Goal: Complete application form: Complete application form

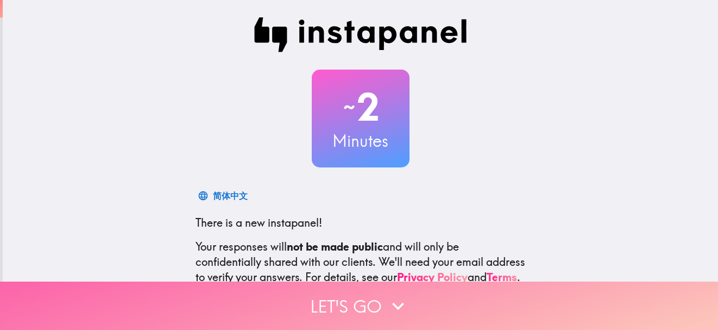
click at [497, 299] on button "Let's go" at bounding box center [359, 305] width 718 height 48
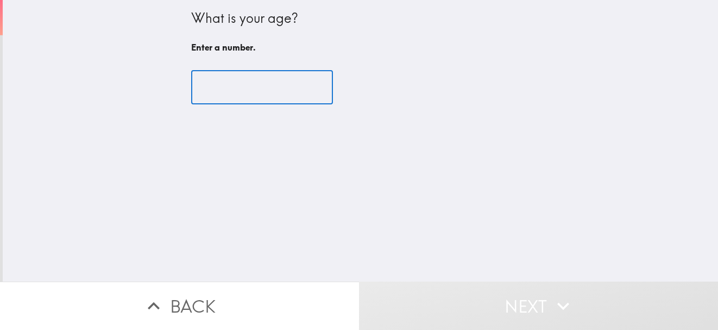
click at [218, 79] on input "number" at bounding box center [262, 88] width 142 height 34
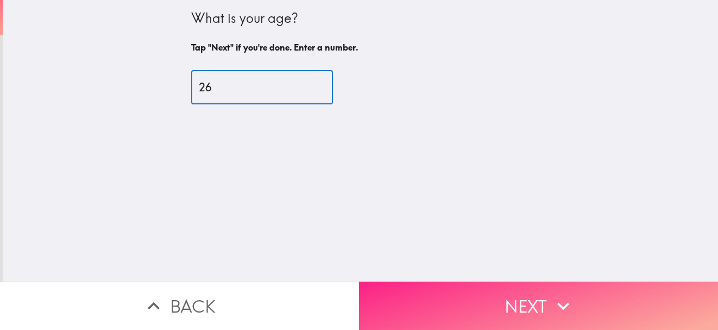
type input "26"
click at [487, 289] on button "Next" at bounding box center [538, 305] width 359 height 48
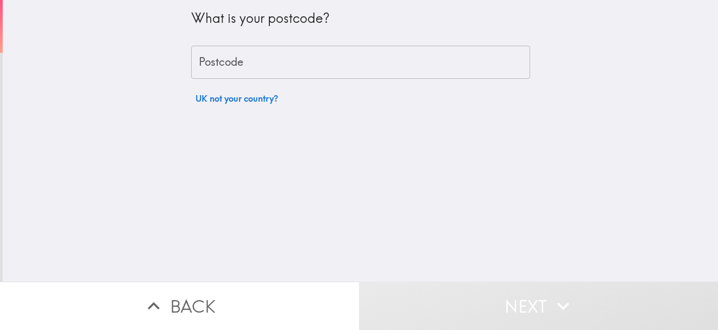
click at [269, 56] on input "Postcode" at bounding box center [360, 63] width 339 height 34
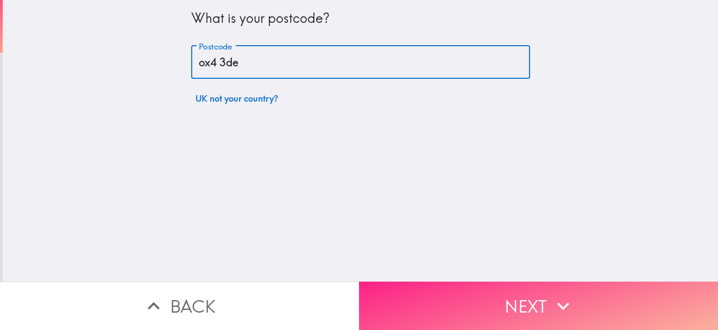
type input "ox4 3de"
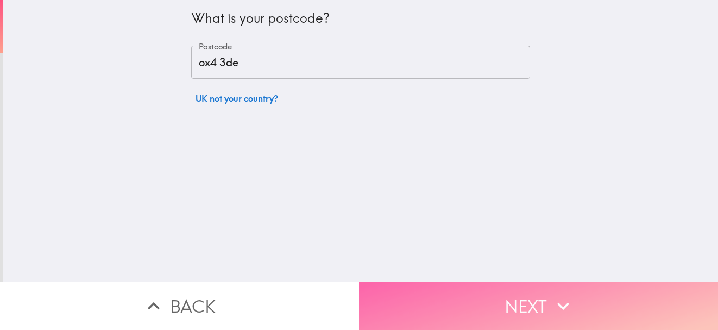
click at [443, 307] on button "Next" at bounding box center [538, 305] width 359 height 48
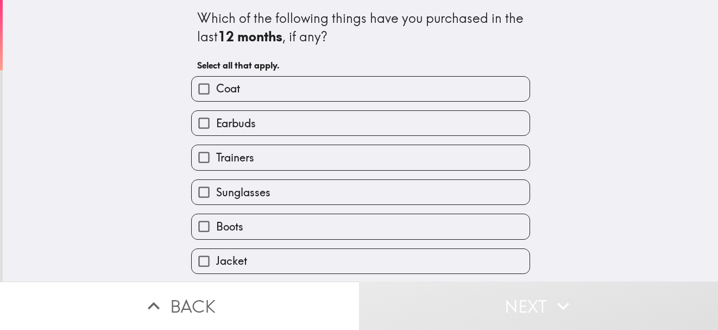
click at [314, 117] on label "Earbuds" at bounding box center [361, 123] width 338 height 24
click at [216, 117] on input "Earbuds" at bounding box center [204, 123] width 24 height 24
checkbox input "true"
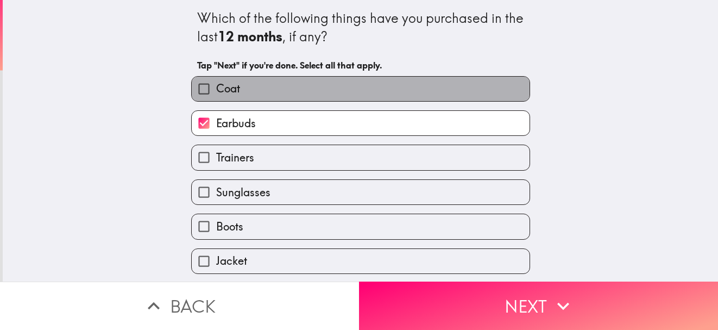
click at [296, 77] on label "Coat" at bounding box center [361, 89] width 338 height 24
click at [216, 77] on input "Coat" at bounding box center [204, 89] width 24 height 24
checkbox input "true"
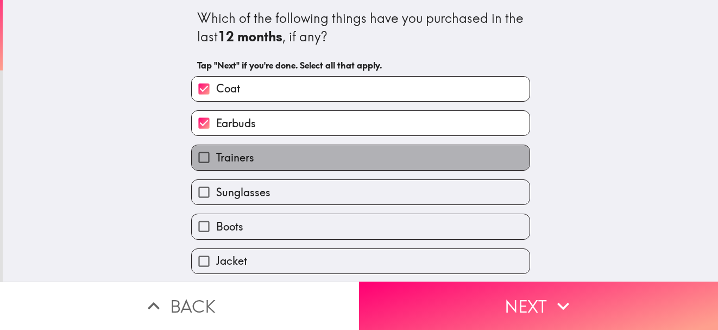
click at [313, 159] on label "Trainers" at bounding box center [361, 157] width 338 height 24
click at [216, 159] on input "Trainers" at bounding box center [204, 157] width 24 height 24
checkbox input "true"
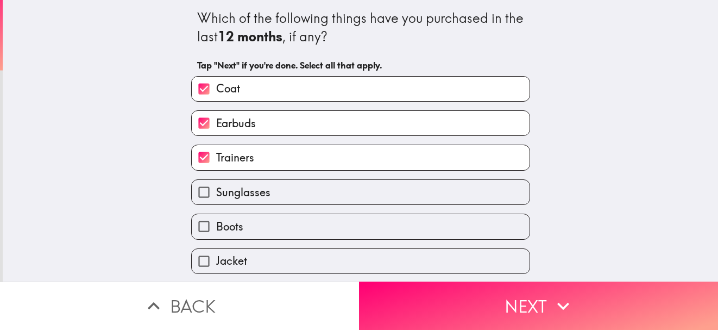
click at [318, 189] on label "Sunglasses" at bounding box center [361, 192] width 338 height 24
click at [216, 189] on input "Sunglasses" at bounding box center [204, 192] width 24 height 24
checkbox input "true"
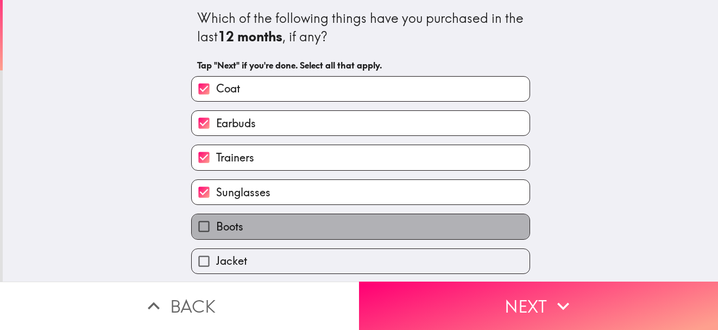
click at [327, 226] on label "Boots" at bounding box center [361, 226] width 338 height 24
click at [216, 226] on input "Boots" at bounding box center [204, 226] width 24 height 24
checkbox input "true"
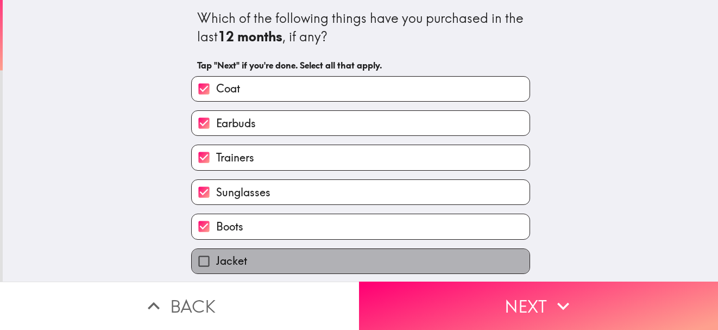
click at [337, 257] on label "Jacket" at bounding box center [361, 261] width 338 height 24
click at [216, 257] on input "Jacket" at bounding box center [204, 261] width 24 height 24
checkbox input "true"
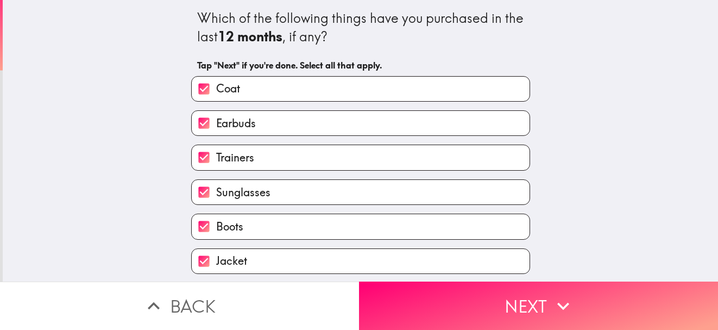
scroll to position [138, 0]
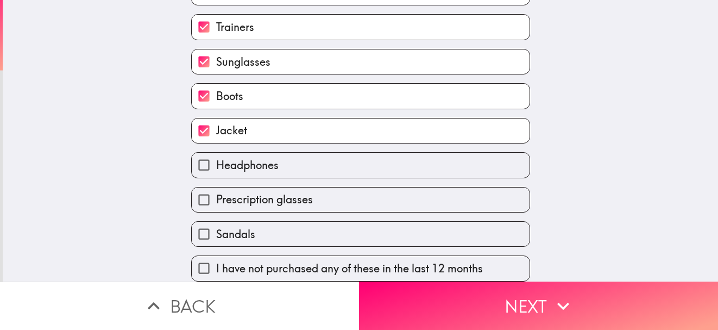
click at [314, 153] on label "Headphones" at bounding box center [361, 165] width 338 height 24
click at [216, 153] on input "Headphones" at bounding box center [204, 165] width 24 height 24
checkbox input "true"
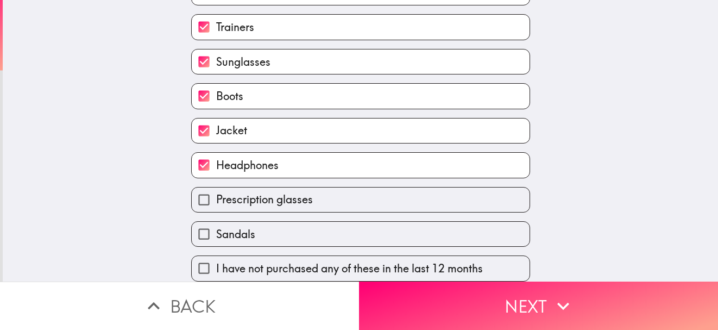
click at [321, 212] on div "Sandals" at bounding box center [356, 229] width 348 height 34
click at [327, 224] on label "Sandals" at bounding box center [361, 234] width 338 height 24
click at [216, 224] on input "Sandals" at bounding box center [204, 234] width 24 height 24
checkbox input "true"
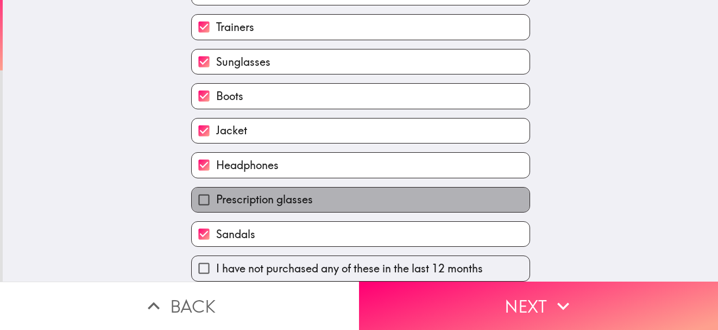
click at [325, 187] on label "Prescription glasses" at bounding box center [361, 199] width 338 height 24
click at [216, 187] on input "Prescription glasses" at bounding box center [204, 199] width 24 height 24
checkbox input "true"
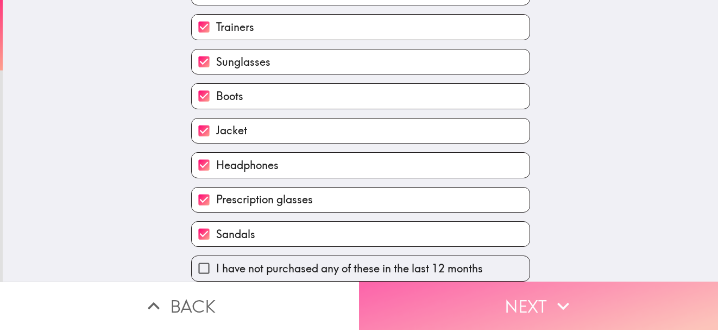
click at [499, 296] on button "Next" at bounding box center [538, 305] width 359 height 48
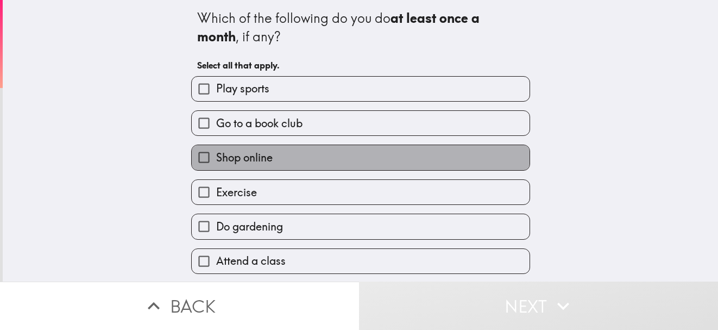
click at [307, 155] on label "Shop online" at bounding box center [361, 157] width 338 height 24
click at [216, 155] on input "Shop online" at bounding box center [204, 157] width 24 height 24
checkbox input "true"
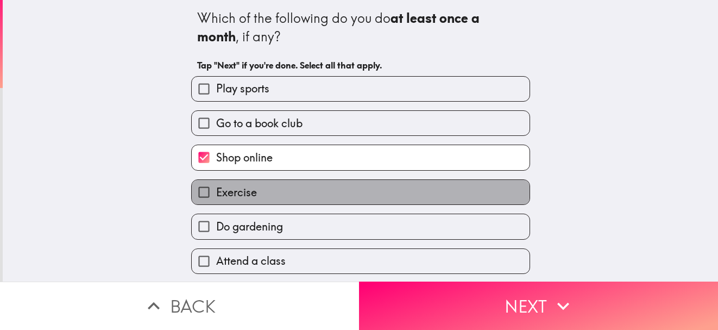
click at [315, 186] on label "Exercise" at bounding box center [361, 192] width 338 height 24
click at [216, 186] on input "Exercise" at bounding box center [204, 192] width 24 height 24
checkbox input "true"
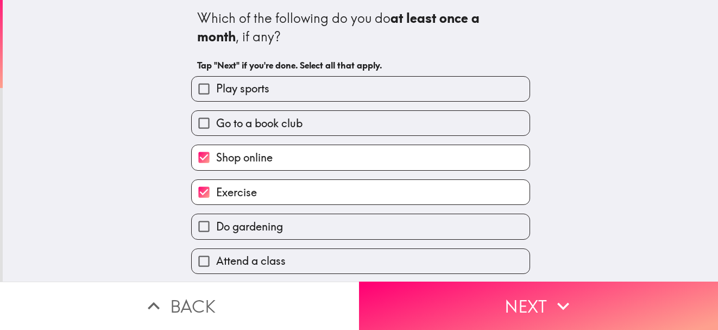
click at [319, 92] on label "Play sports" at bounding box center [361, 89] width 338 height 24
click at [216, 92] on input "Play sports" at bounding box center [204, 89] width 24 height 24
checkbox input "true"
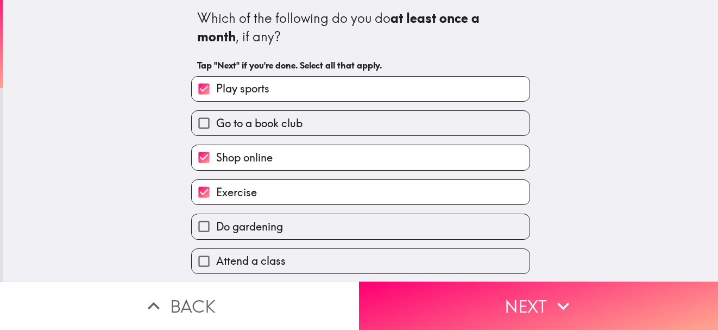
scroll to position [70, 0]
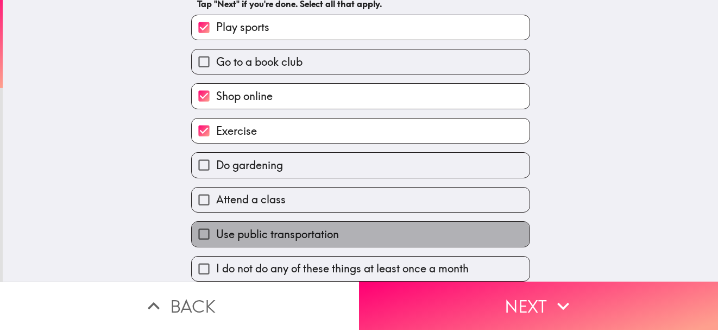
click at [383, 222] on label "Use public transportation" at bounding box center [361, 234] width 338 height 24
click at [216, 222] on input "Use public transportation" at bounding box center [204, 234] width 24 height 24
checkbox input "true"
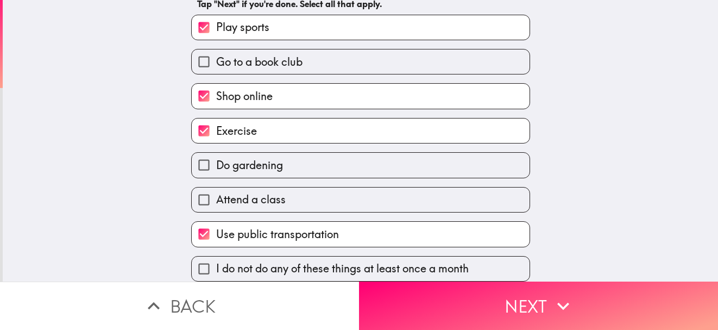
click at [375, 153] on label "Do gardening" at bounding box center [361, 165] width 338 height 24
click at [216, 153] on input "Do gardening" at bounding box center [204, 165] width 24 height 24
checkbox input "true"
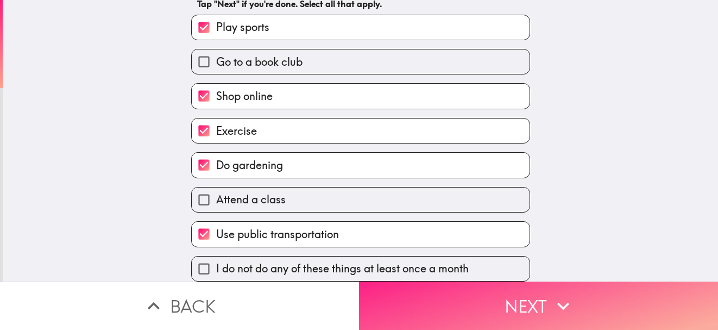
click at [514, 298] on button "Next" at bounding box center [538, 305] width 359 height 48
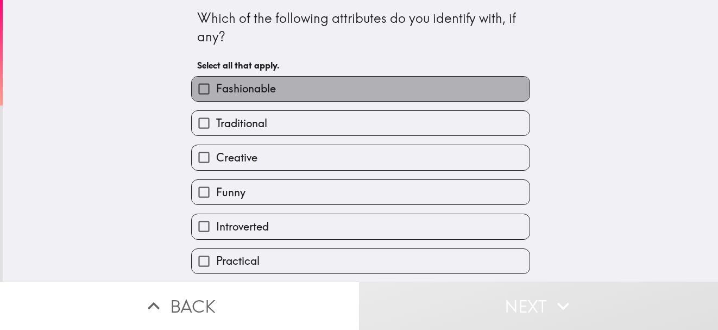
click at [397, 94] on label "Fashionable" at bounding box center [361, 89] width 338 height 24
click at [216, 94] on input "Fashionable" at bounding box center [204, 89] width 24 height 24
checkbox input "true"
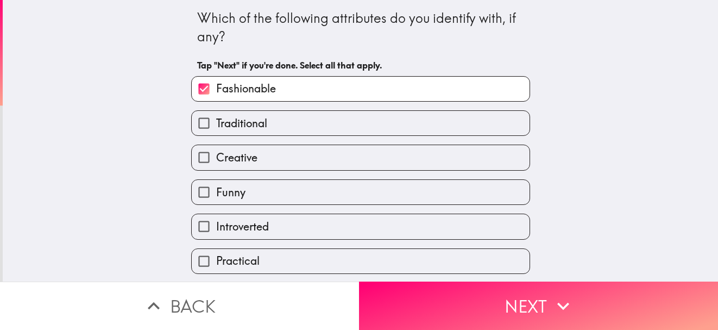
click at [407, 123] on label "Traditional" at bounding box center [361, 123] width 338 height 24
click at [216, 123] on input "Traditional" at bounding box center [204, 123] width 24 height 24
checkbox input "true"
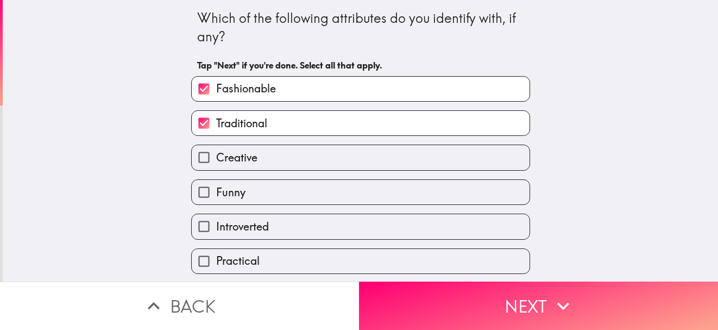
click at [414, 150] on label "Creative" at bounding box center [361, 157] width 338 height 24
click at [216, 150] on input "Creative" at bounding box center [204, 157] width 24 height 24
checkbox input "true"
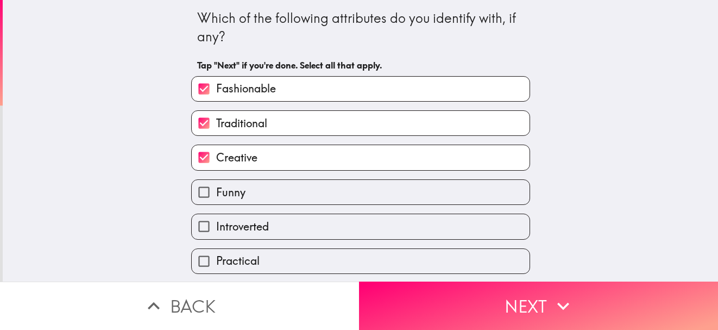
click at [420, 180] on label "Funny" at bounding box center [361, 192] width 338 height 24
click at [216, 180] on input "Funny" at bounding box center [204, 192] width 24 height 24
checkbox input "true"
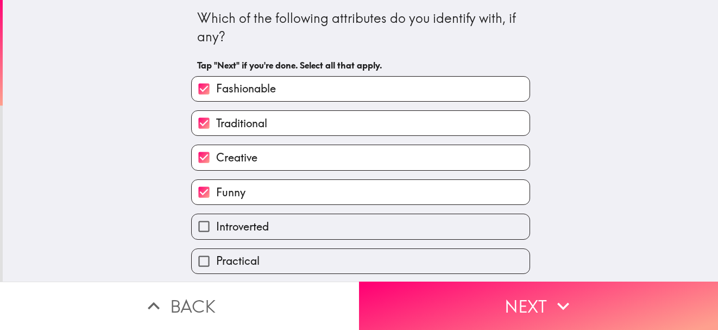
click at [427, 210] on div "Introverted" at bounding box center [356, 222] width 348 height 34
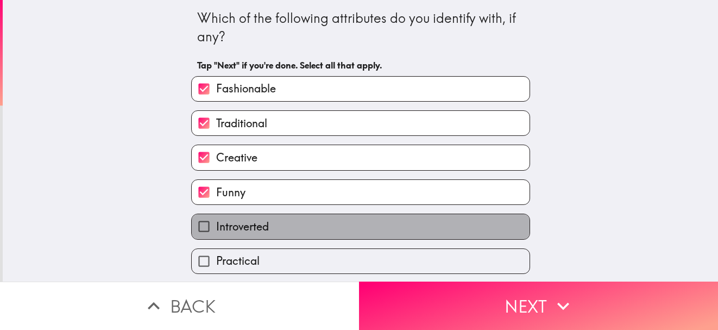
click at [433, 228] on label "Introverted" at bounding box center [361, 226] width 338 height 24
click at [216, 228] on input "Introverted" at bounding box center [204, 226] width 24 height 24
checkbox input "true"
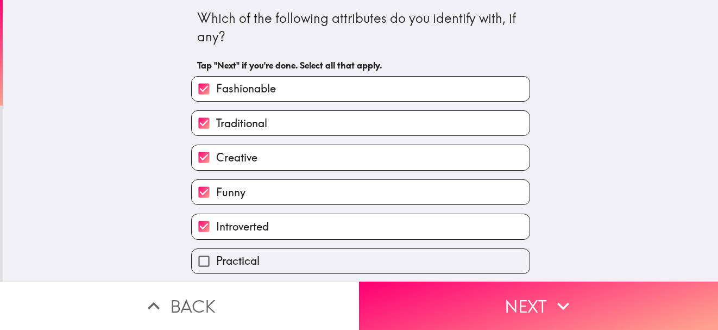
scroll to position [138, 0]
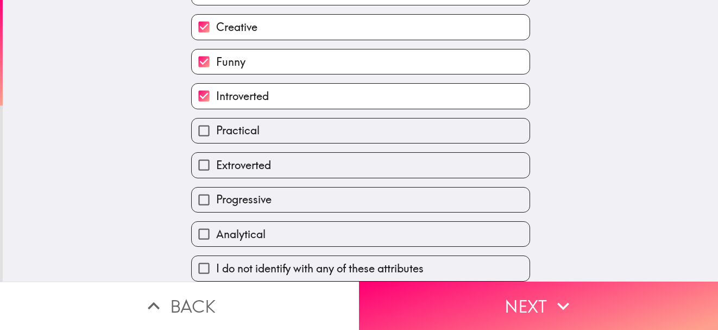
click at [334, 193] on label "Progressive" at bounding box center [361, 199] width 338 height 24
click at [216, 193] on input "Progressive" at bounding box center [204, 199] width 24 height 24
checkbox input "true"
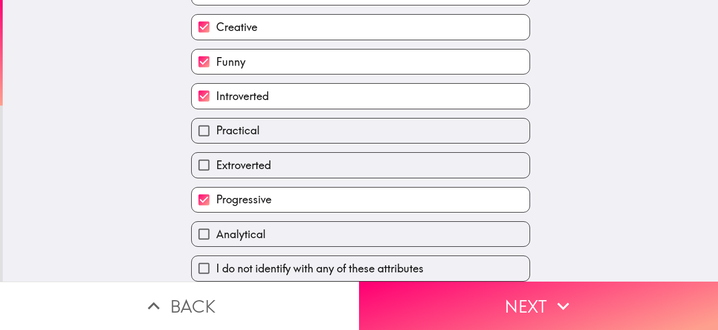
click at [365, 233] on label "Analytical" at bounding box center [361, 234] width 338 height 24
click at [216, 233] on input "Analytical" at bounding box center [204, 234] width 24 height 24
checkbox input "true"
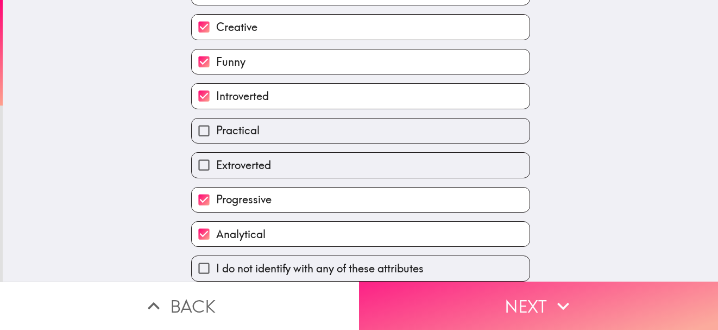
click at [521, 312] on button "Next" at bounding box center [538, 305] width 359 height 48
